Goal: Task Accomplishment & Management: Manage account settings

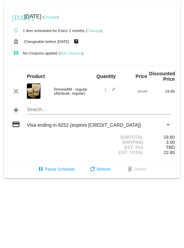
click at [97, 30] on link "Change" at bounding box center [93, 31] width 13 height 4
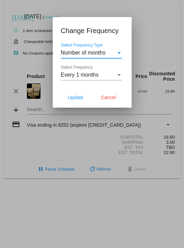
click at [121, 76] on div "Select Frequency" at bounding box center [119, 75] width 6 height 6
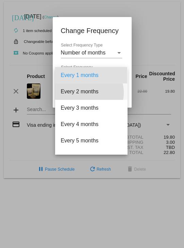
click at [87, 93] on span "Every 2 months" at bounding box center [91, 91] width 61 height 16
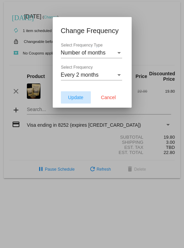
click at [82, 97] on span "Update" at bounding box center [75, 97] width 15 height 5
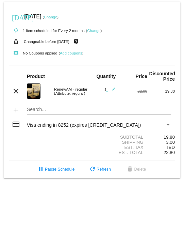
click at [57, 16] on link "Change" at bounding box center [50, 17] width 13 height 4
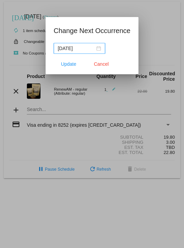
click at [97, 49] on div "[DATE]" at bounding box center [79, 48] width 43 height 7
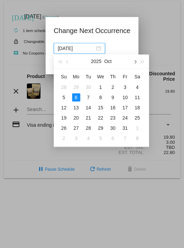
click at [136, 61] on button "button" at bounding box center [134, 61] width 7 height 14
click at [76, 99] on div "3" at bounding box center [76, 97] width 8 height 8
type input "[DATE]"
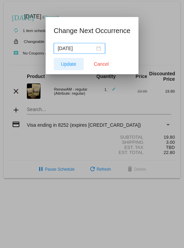
click at [67, 65] on span "Update" at bounding box center [68, 63] width 15 height 5
